Goal: Information Seeking & Learning: Understand process/instructions

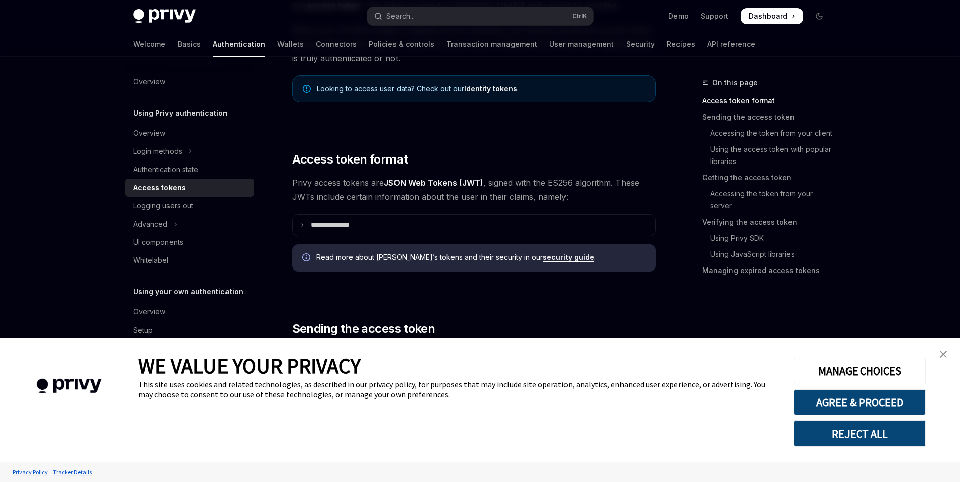
scroll to position [142, 0]
click at [405, 224] on summary "**********" at bounding box center [473, 225] width 363 height 21
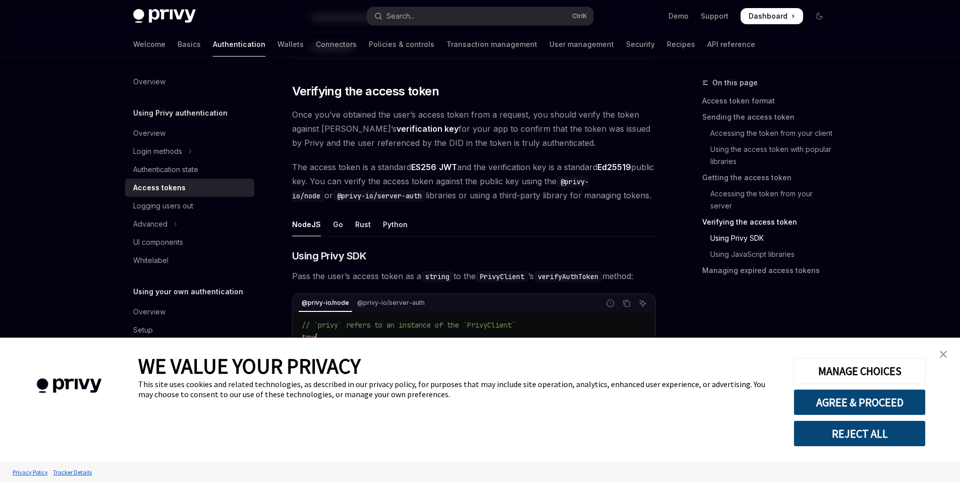
scroll to position [1757, 0]
click at [838, 437] on button "REJECT ALL" at bounding box center [859, 433] width 132 height 26
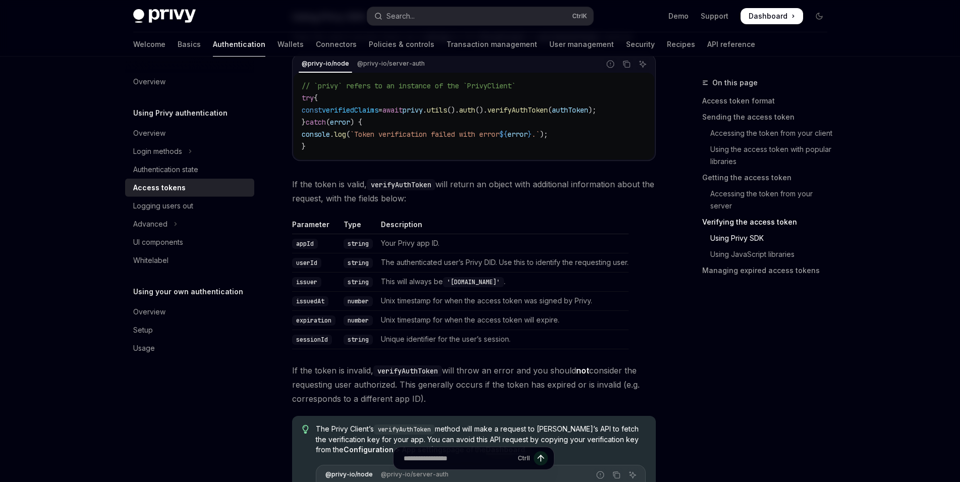
scroll to position [1618, 0]
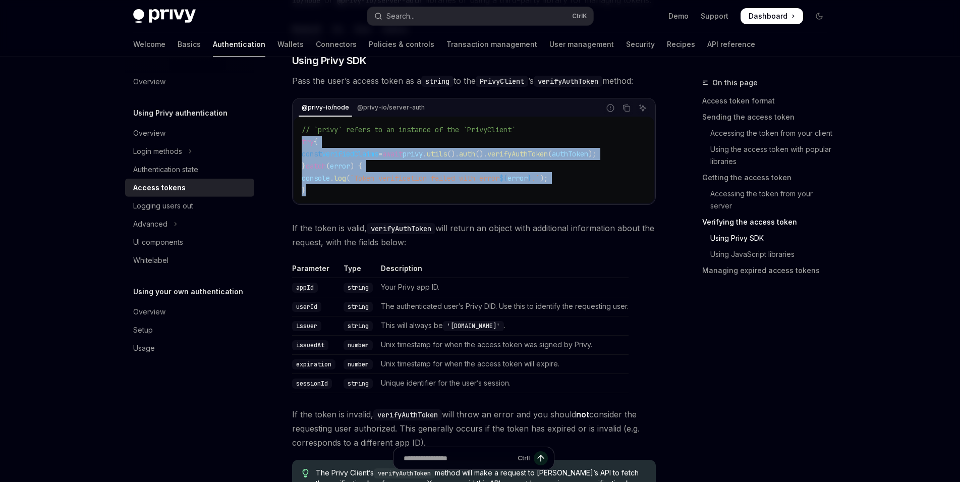
drag, startPoint x: 299, startPoint y: 138, endPoint x: 348, endPoint y: 193, distance: 73.5
click at [348, 193] on div "// `privy` refers to an instance of the `PrivyClient` try { const verifiedClaim…" at bounding box center [473, 159] width 361 height 87
copy code "try { const verifiedClaims = await privy . utils (). auth (). verifyAuthToken (…"
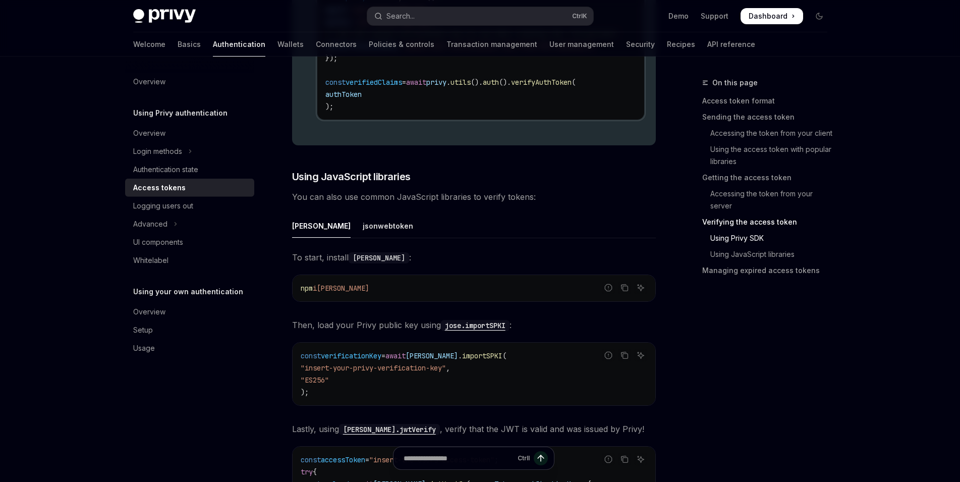
scroll to position [2172, 0]
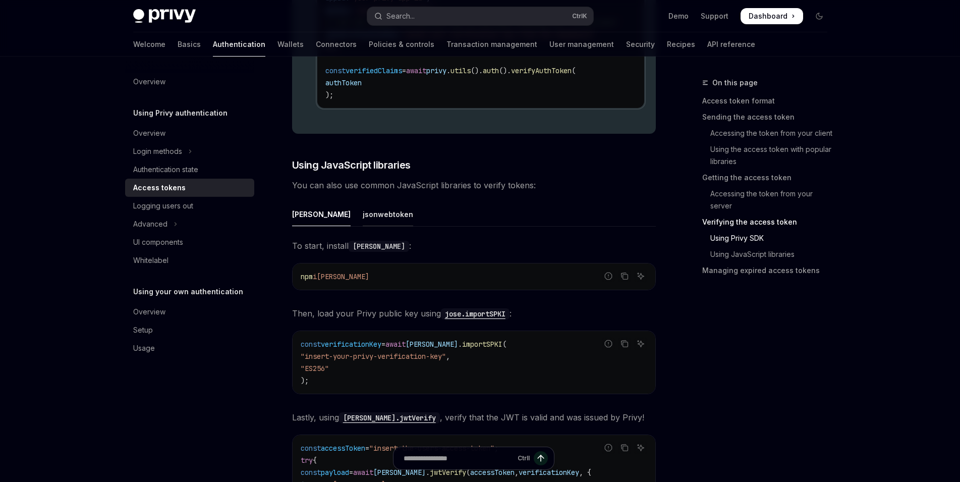
click at [363, 222] on div "jsonwebtoken" at bounding box center [388, 214] width 50 height 24
type textarea "*"
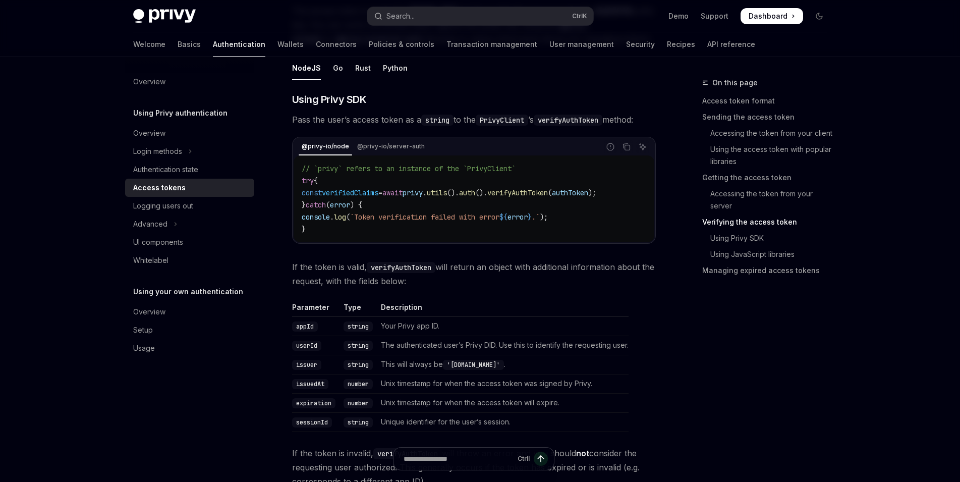
scroll to position [1583, 0]
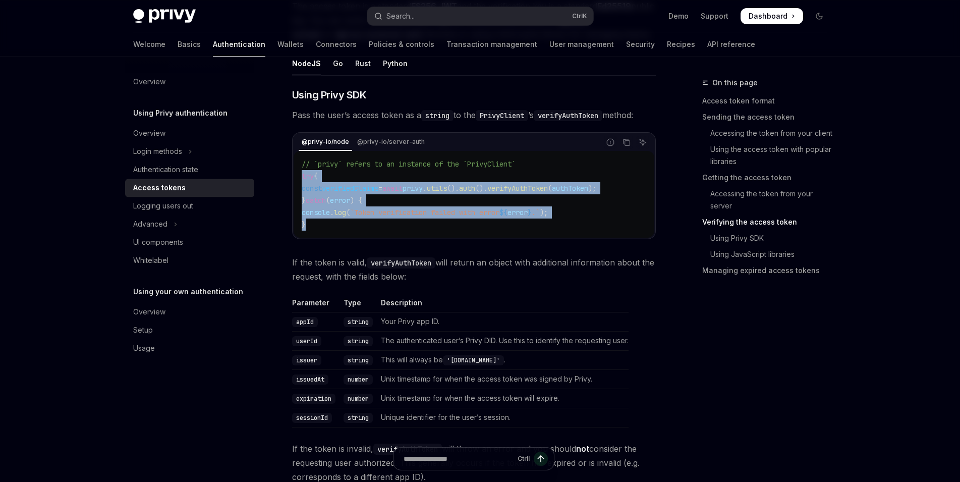
drag, startPoint x: 299, startPoint y: 173, endPoint x: 348, endPoint y: 232, distance: 76.6
click at [348, 232] on div "// `privy` refers to an instance of the `PrivyClient` try { const verifiedClaim…" at bounding box center [473, 194] width 361 height 87
copy code "try { const verifiedClaims = await privy . utils (). auth (). verifyAuthToken (…"
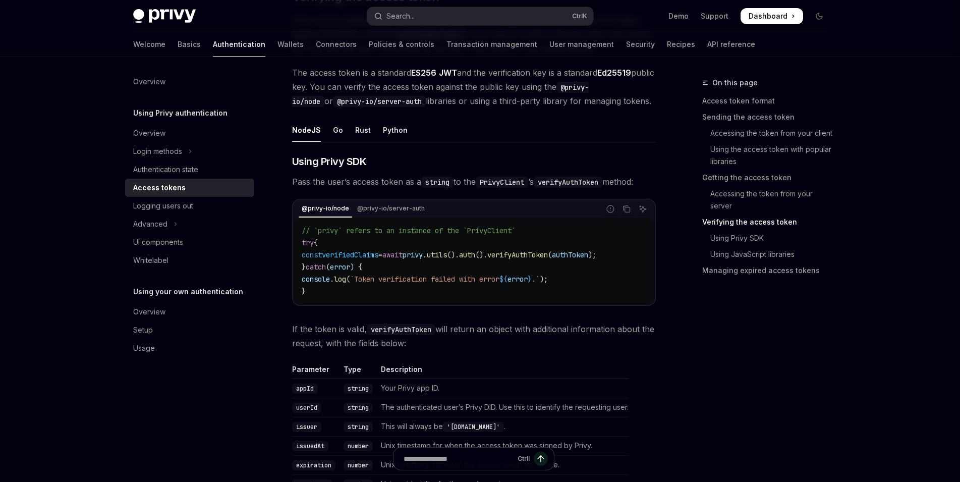
scroll to position [1513, 0]
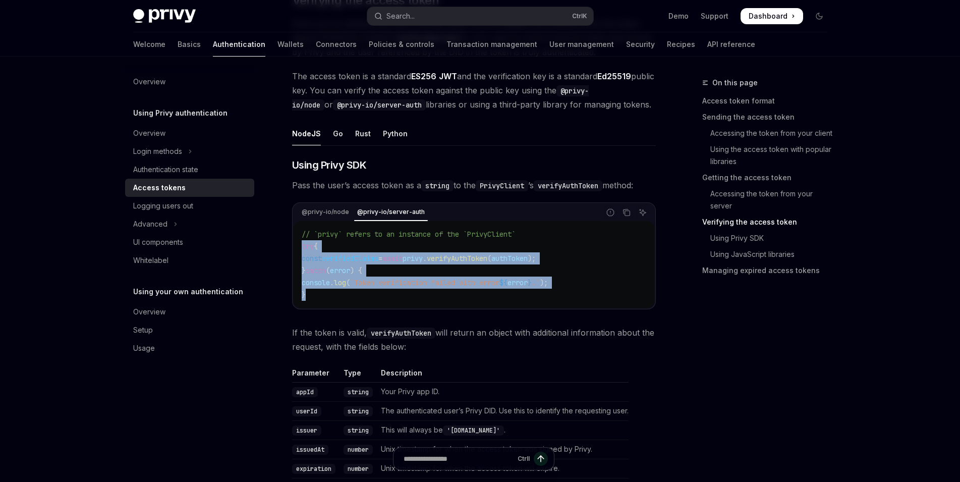
drag, startPoint x: 301, startPoint y: 247, endPoint x: 342, endPoint y: 298, distance: 65.6
click at [342, 298] on div "// `privy` refers to an instance of the `PrivyClient` try { const verifiedClaim…" at bounding box center [473, 264] width 361 height 87
copy code "try { const verifiedClaims = await privy . verifyAuthToken ( authToken ); } cat…"
click at [310, 258] on span "const" at bounding box center [312, 258] width 20 height 9
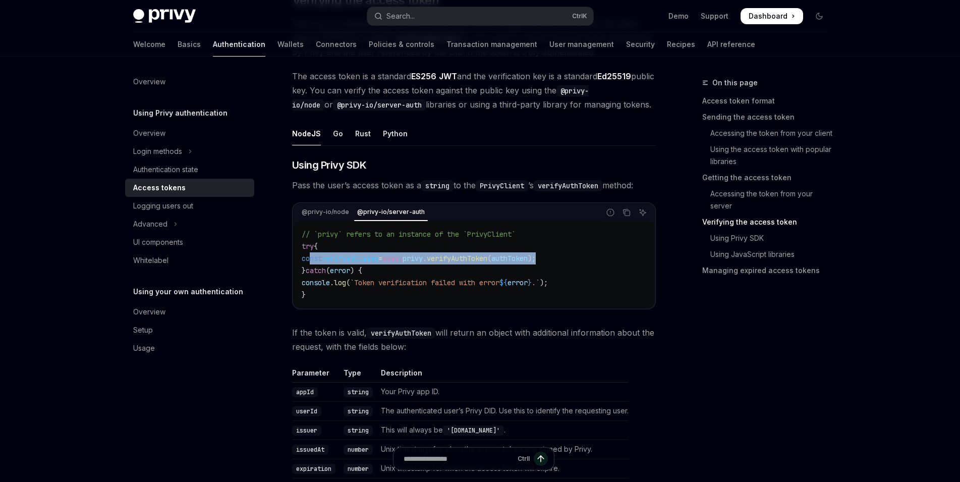
drag, startPoint x: 310, startPoint y: 258, endPoint x: 579, endPoint y: 257, distance: 269.3
click at [579, 257] on code "// `privy` refers to an instance of the `PrivyClient` try { const verifiedClaim…" at bounding box center [474, 264] width 344 height 73
copy span "const verifiedClaims = await privy . verifyAuthToken ( authToken );"
